Goal: Task Accomplishment & Management: Manage account settings

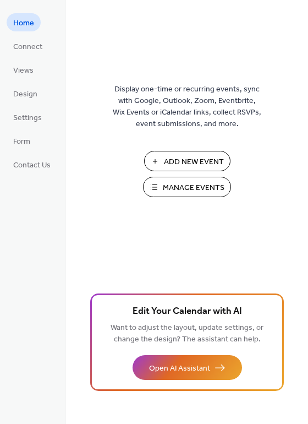
click at [198, 190] on span "Manage Events" at bounding box center [194, 188] width 62 height 12
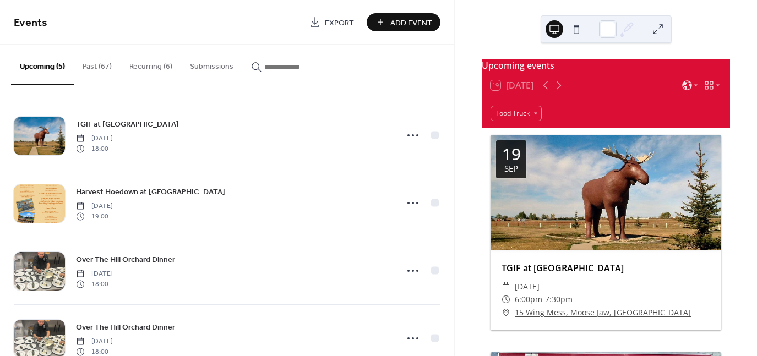
click at [151, 67] on button "Recurring (6)" at bounding box center [151, 64] width 61 height 39
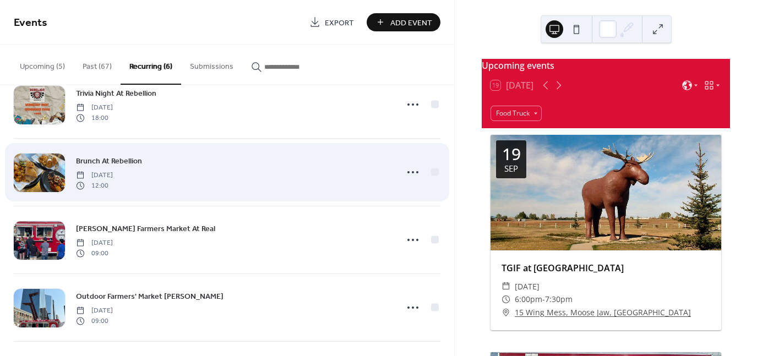
scroll to position [53, 0]
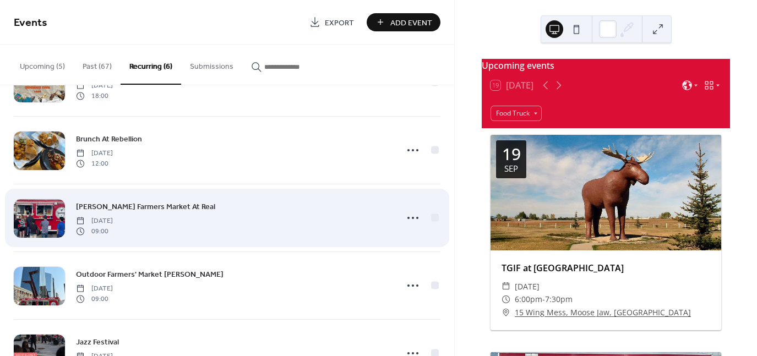
click at [146, 204] on span "[PERSON_NAME] Farmers Market At Real" at bounding box center [145, 207] width 139 height 12
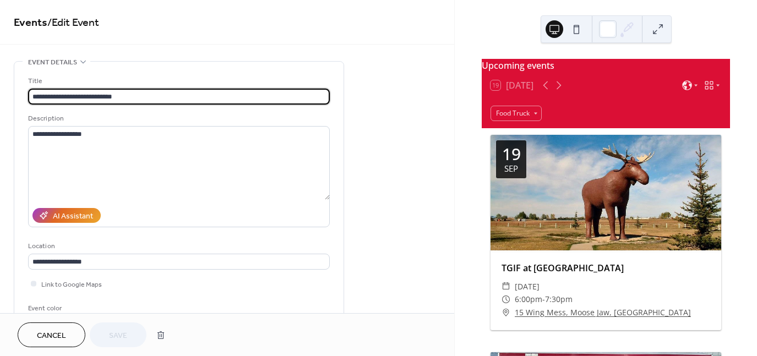
type input "**********"
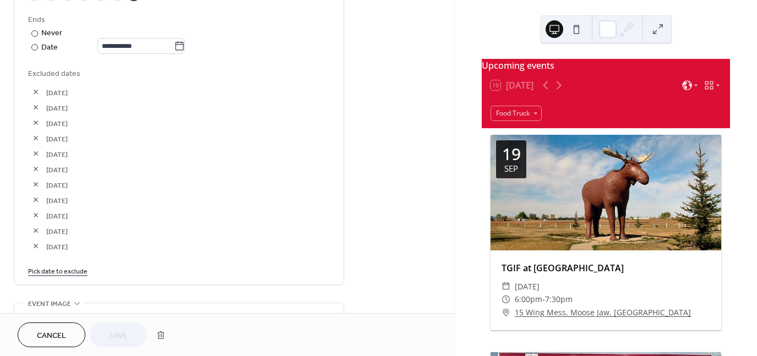
scroll to position [609, 0]
click at [77, 268] on link "Pick date to exclude" at bounding box center [57, 270] width 59 height 12
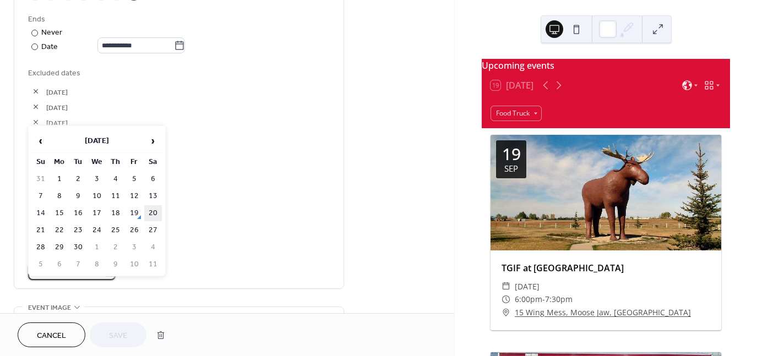
click at [155, 208] on td "20" at bounding box center [153, 213] width 18 height 16
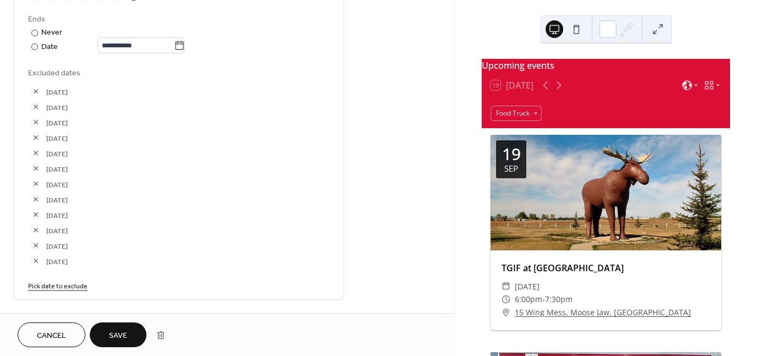
click at [59, 287] on link "Pick date to exclude" at bounding box center [57, 286] width 59 height 12
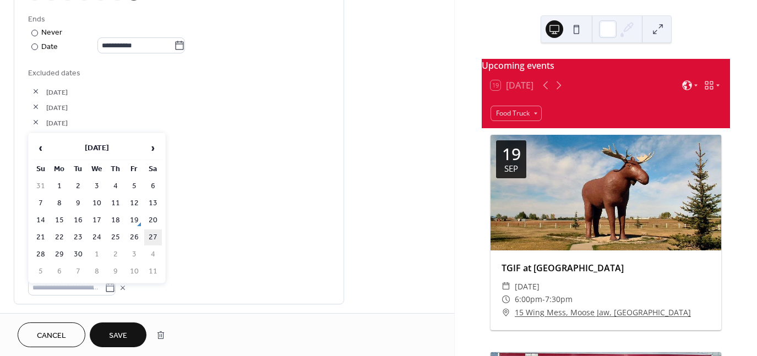
click at [154, 230] on td "27" at bounding box center [153, 238] width 18 height 16
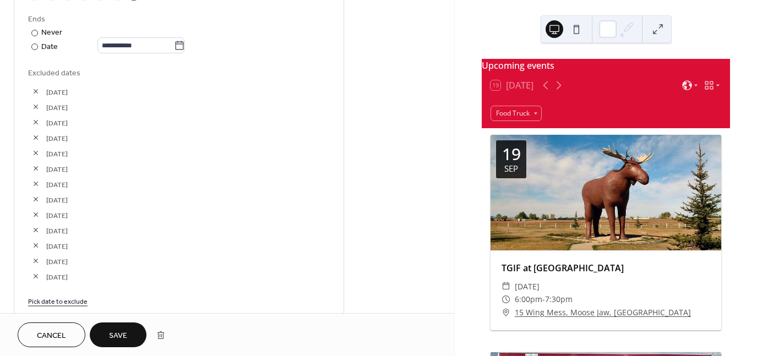
click at [122, 335] on span "Save" at bounding box center [118, 336] width 18 height 12
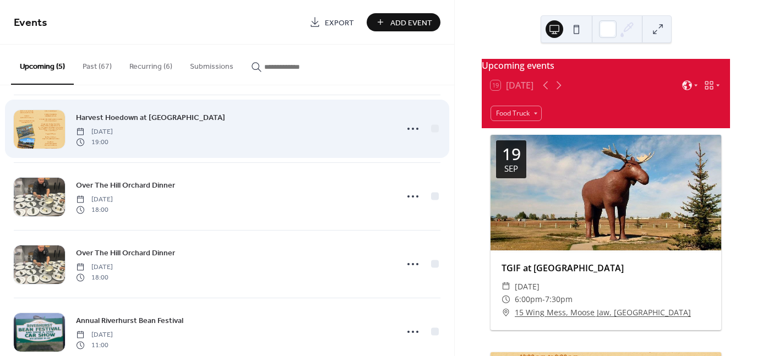
scroll to position [77, 0]
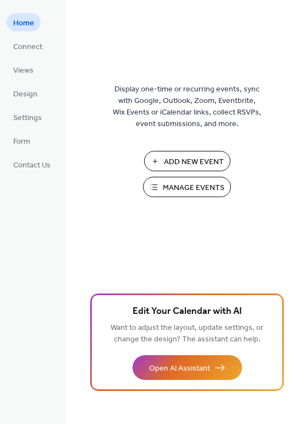
click at [185, 185] on span "Manage Events" at bounding box center [194, 188] width 62 height 12
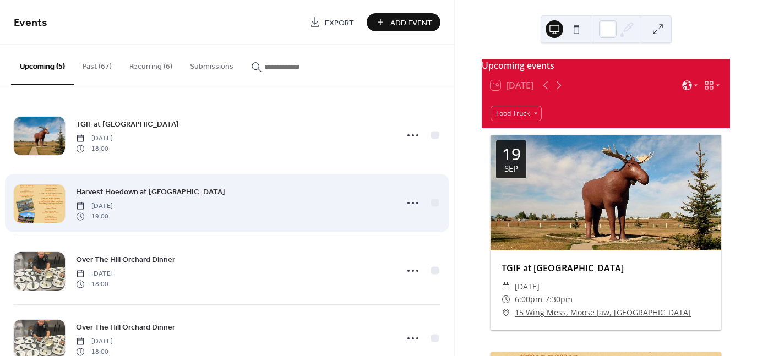
scroll to position [99, 0]
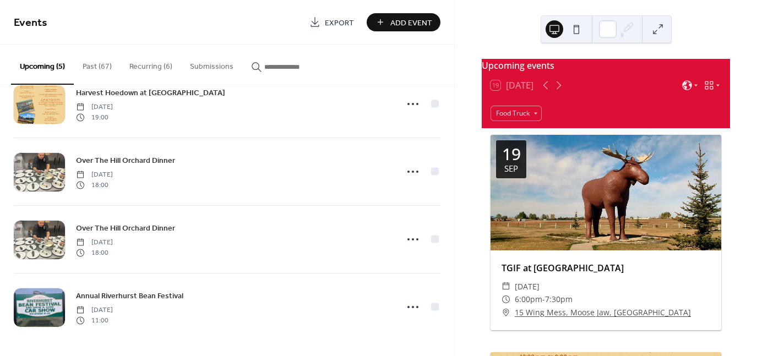
click at [153, 69] on button "Recurring (6)" at bounding box center [151, 64] width 61 height 39
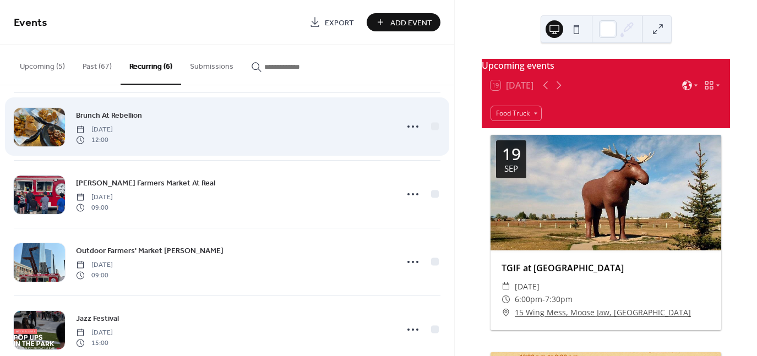
scroll to position [152, 0]
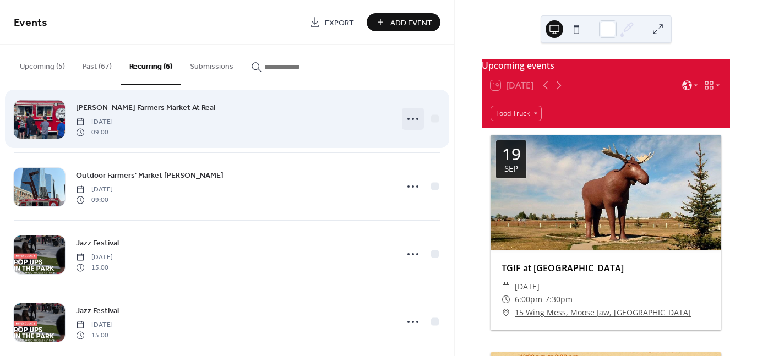
click at [410, 119] on icon at bounding box center [413, 119] width 18 height 18
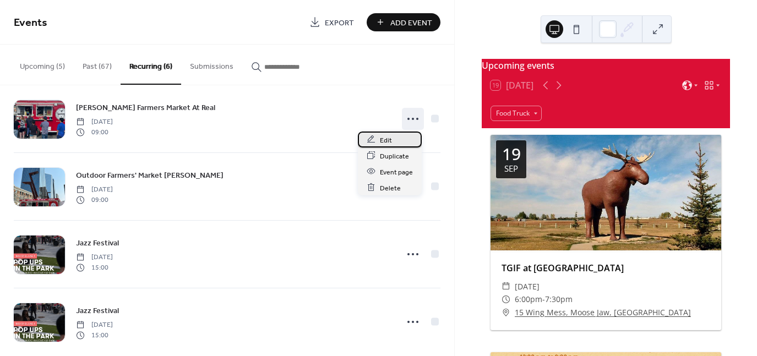
click at [395, 139] on div "Edit" at bounding box center [390, 140] width 64 height 16
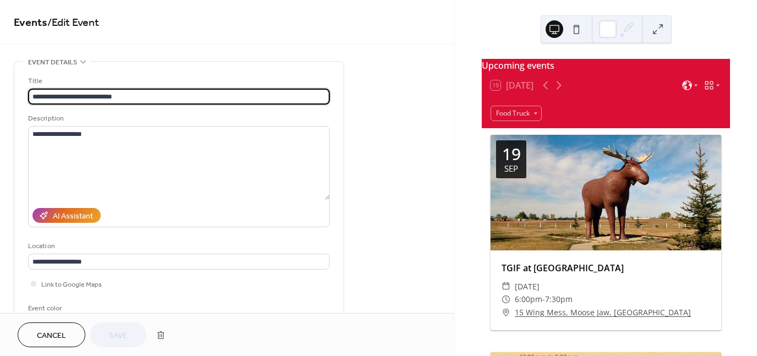
type input "**********"
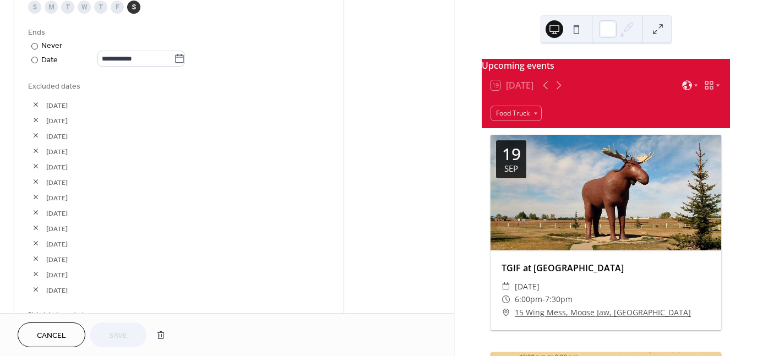
scroll to position [695, 0]
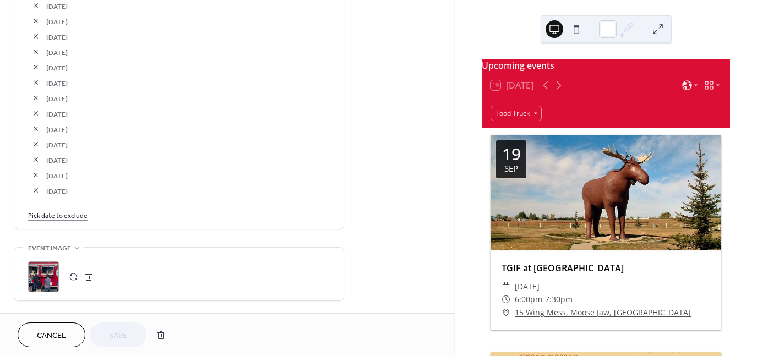
click at [63, 214] on link "Pick date to exclude" at bounding box center [57, 215] width 59 height 12
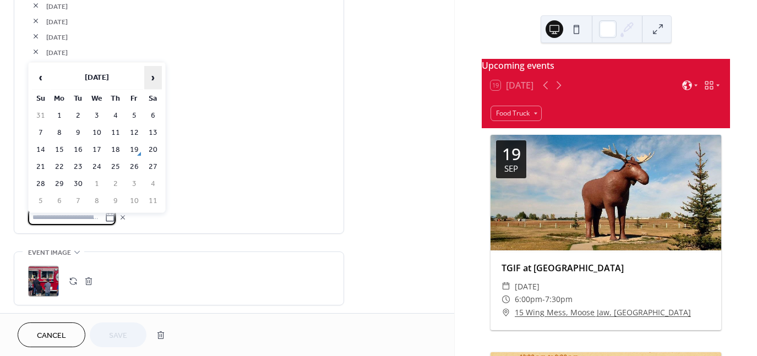
click at [156, 76] on span "›" at bounding box center [153, 78] width 17 height 22
click at [152, 113] on td "4" at bounding box center [153, 116] width 18 height 16
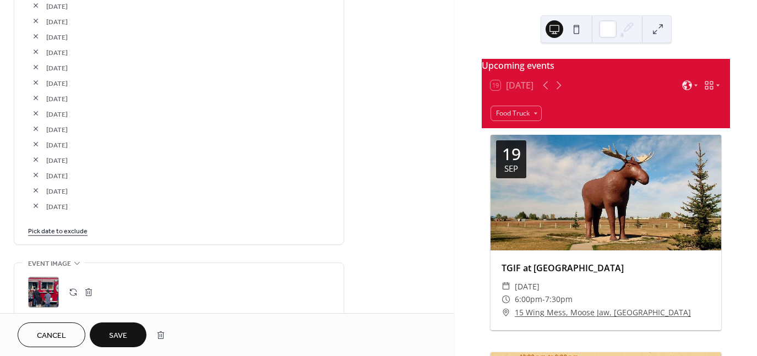
click at [128, 335] on button "Save" at bounding box center [118, 335] width 57 height 25
